Goal: Find specific page/section: Find specific page/section

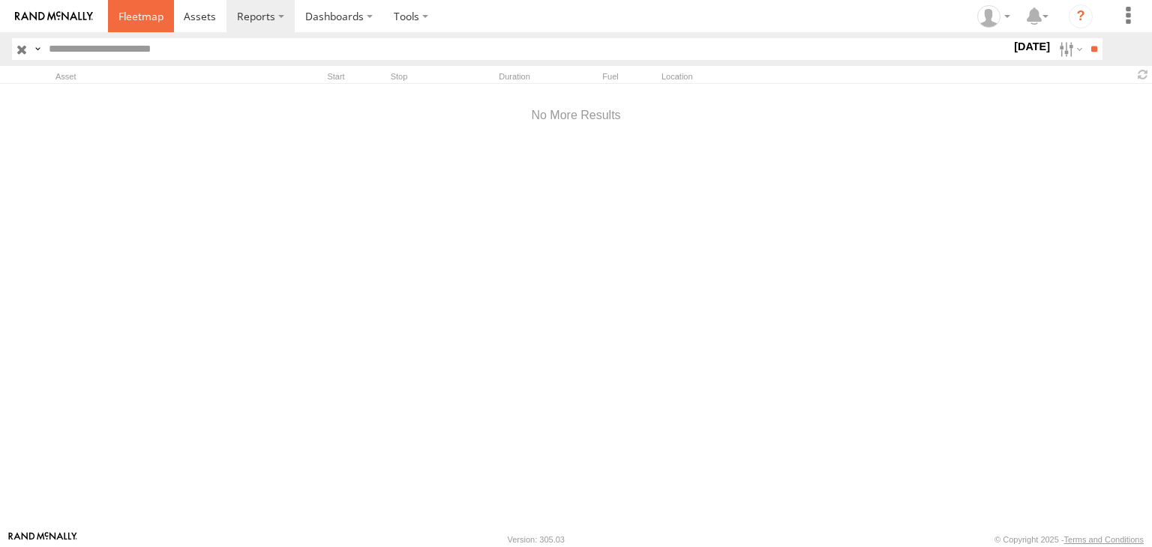
drag, startPoint x: 124, startPoint y: 19, endPoint x: 124, endPoint y: 34, distance: 15.0
click at [124, 19] on span at bounding box center [140, 16] width 45 height 14
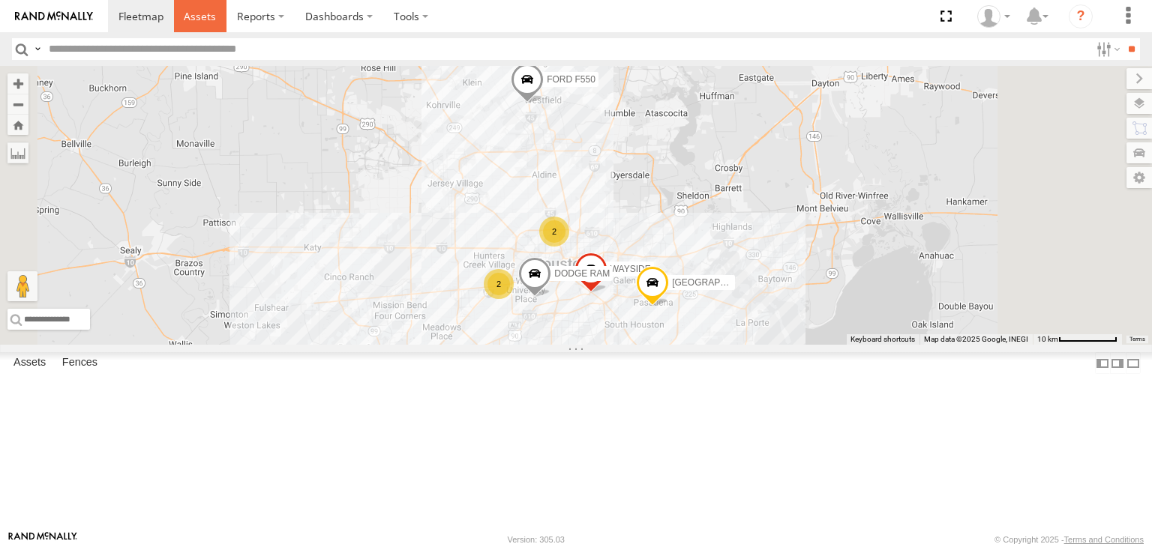
click at [211, 11] on span at bounding box center [200, 16] width 32 height 14
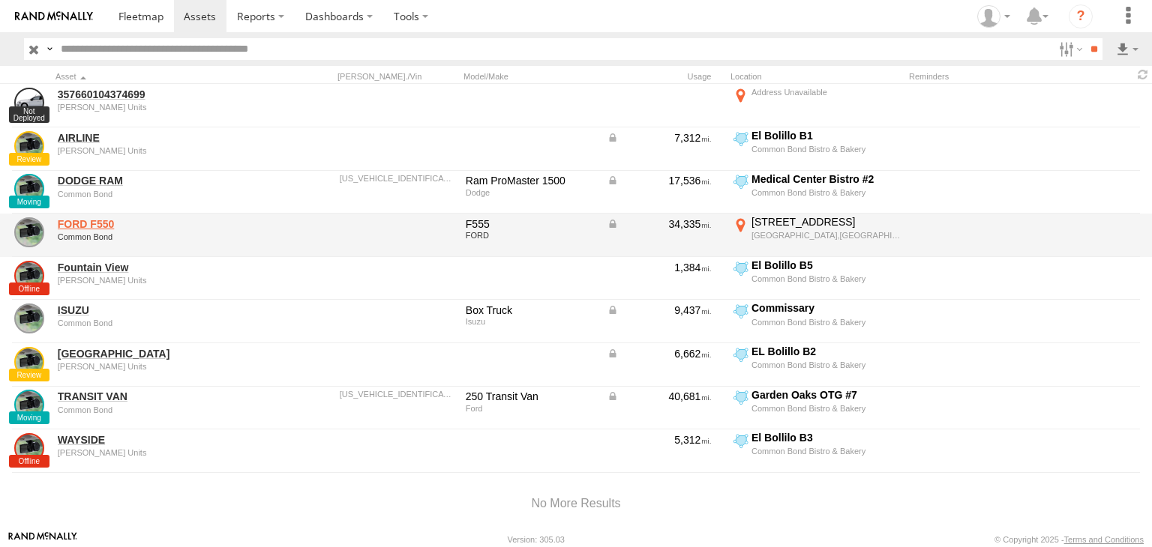
click at [74, 218] on link "FORD F550" at bounding box center [160, 223] width 205 height 13
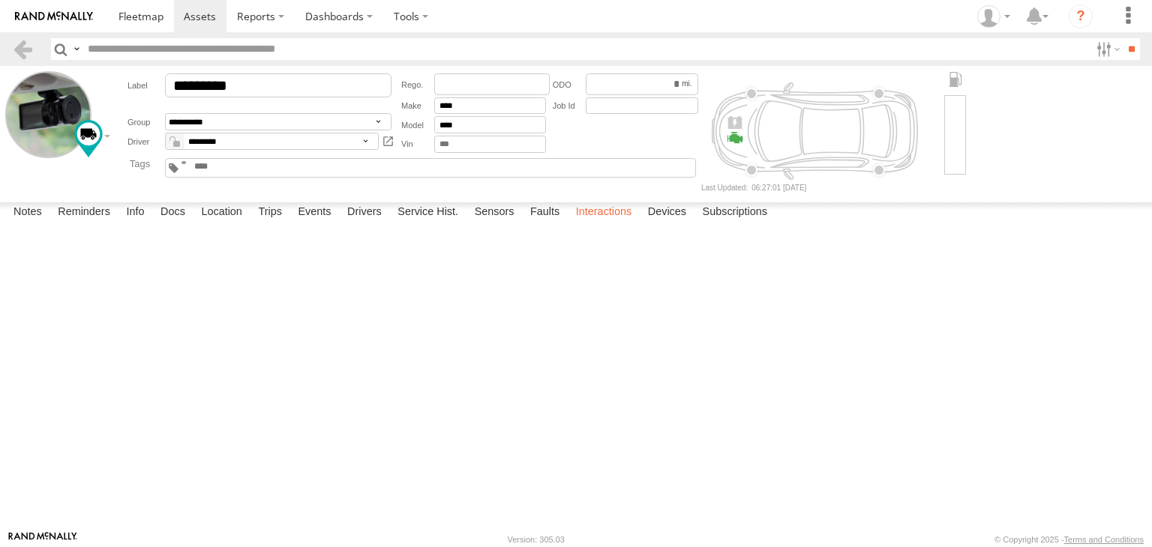
click at [601, 223] on label "Interactions" at bounding box center [603, 212] width 71 height 21
